Goal: Task Accomplishment & Management: Use online tool/utility

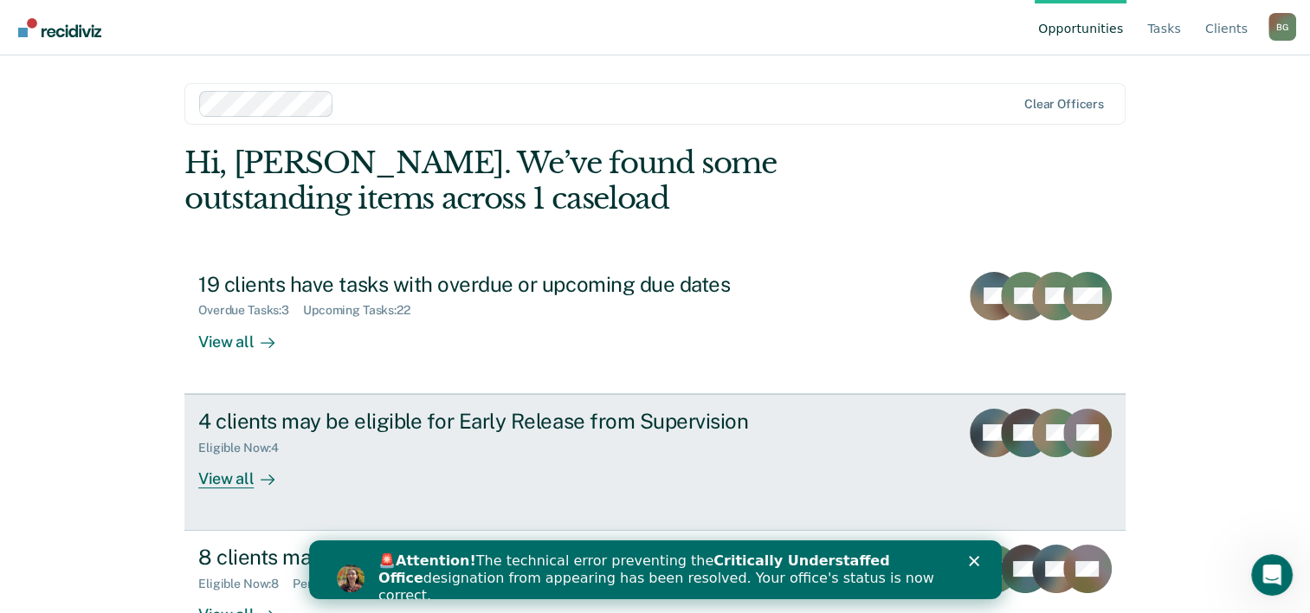
click at [235, 476] on div "View all" at bounding box center [246, 471] width 97 height 34
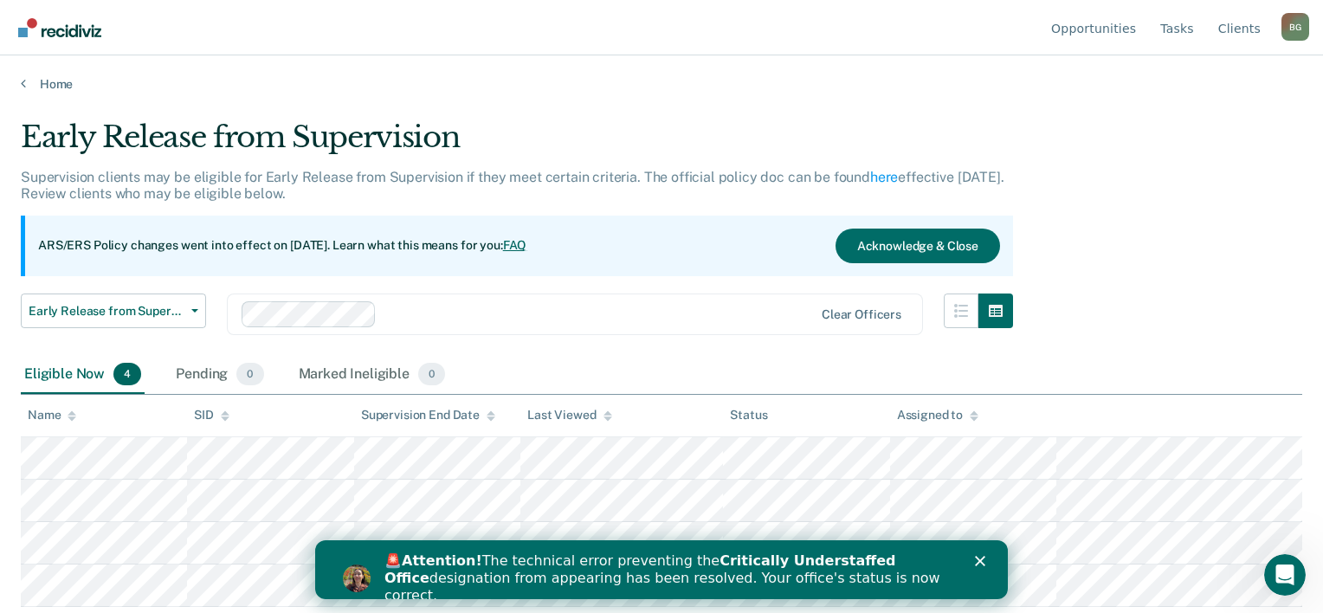
click at [980, 561] on polygon "Close" at bounding box center [980, 561] width 10 height 10
